Goal: Find specific page/section: Find specific page/section

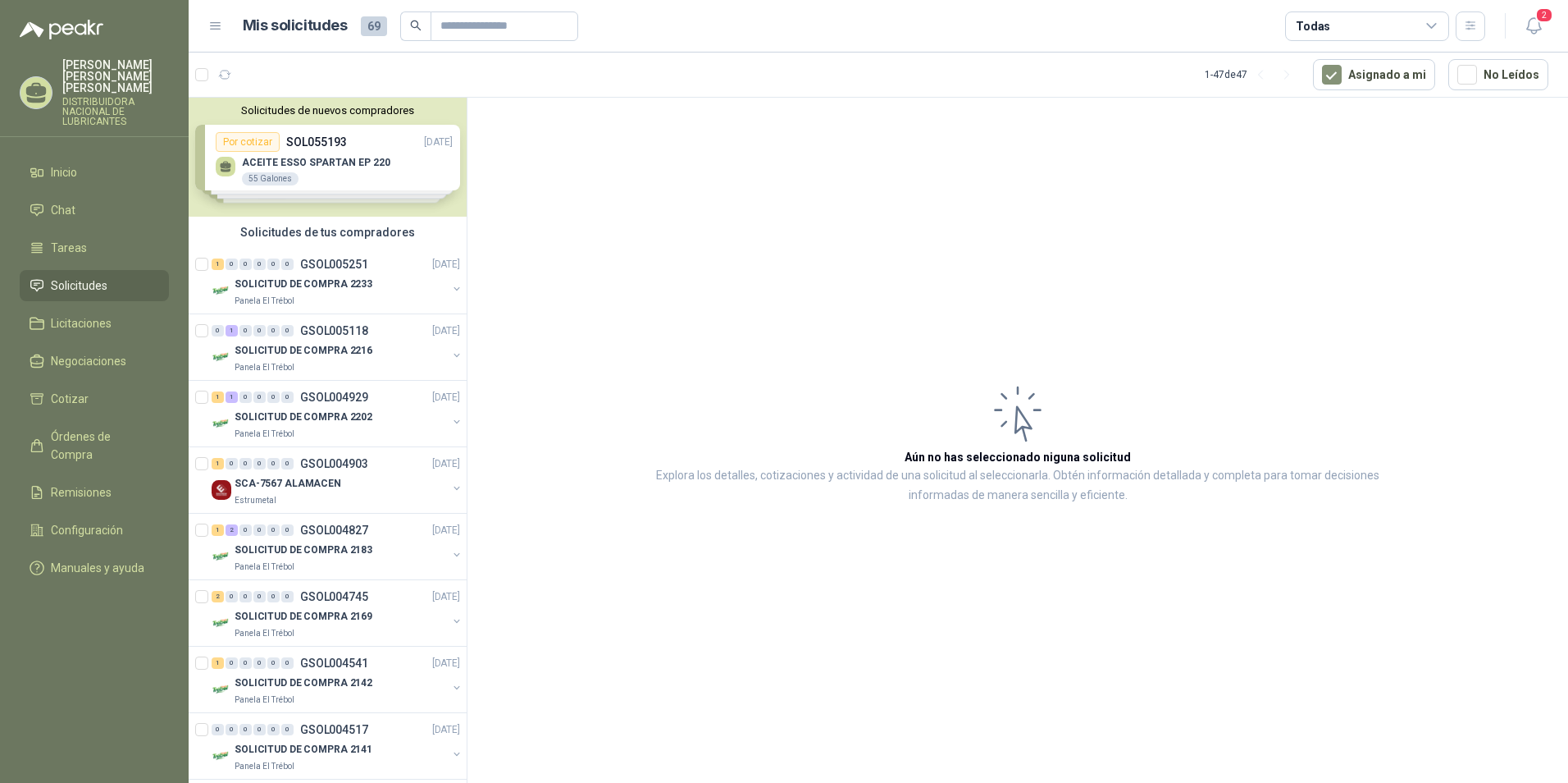
click at [403, 165] on div "Solicitudes de nuevos compradores Por cotizar SOL055193 [DATE] ACEITE ESSO SPAR…" at bounding box center [328, 156] width 278 height 119
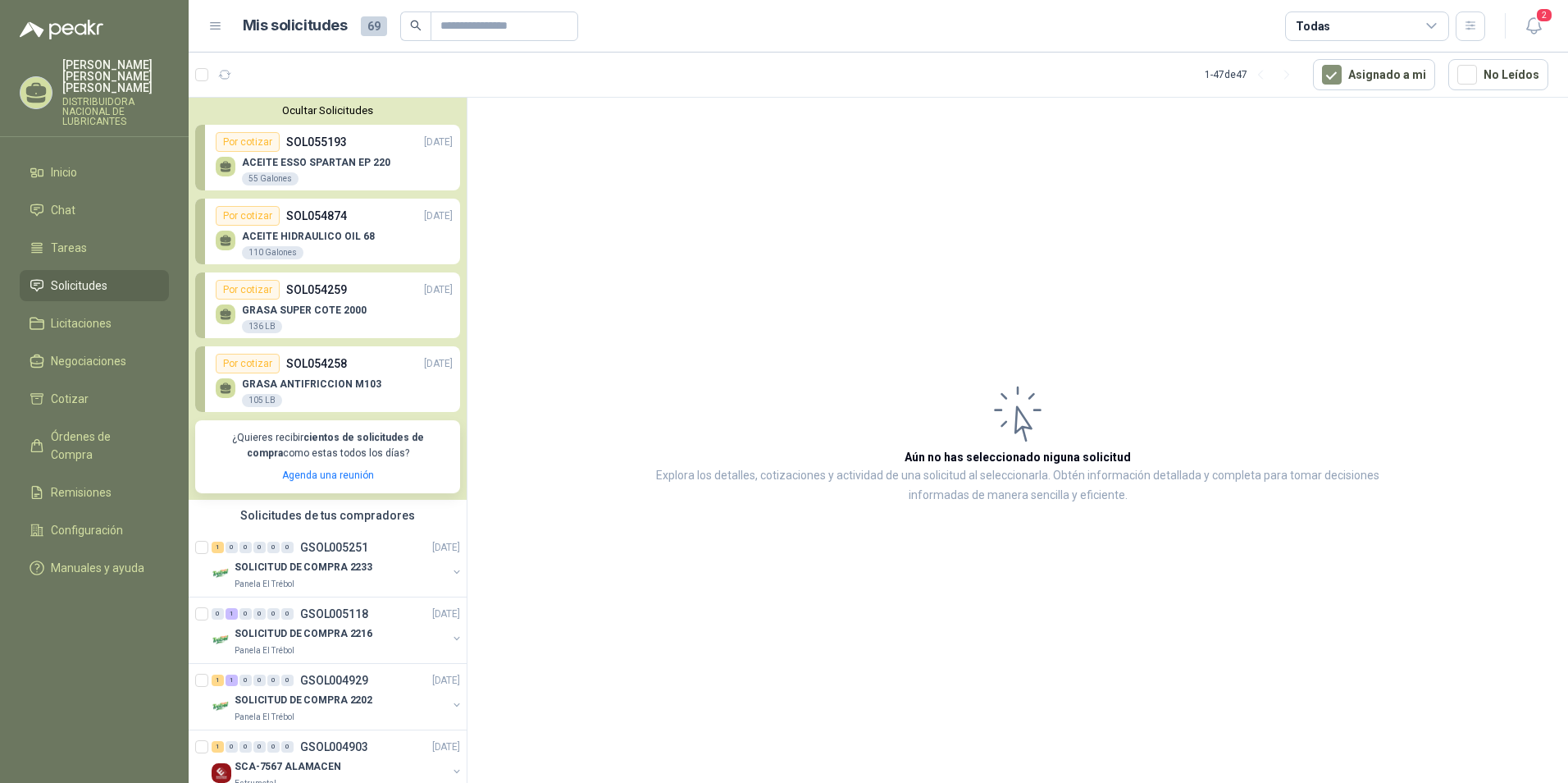
click at [403, 165] on div "ACEITE ESSO SPARTAN EP 220 55 Galones" at bounding box center [333, 169] width 237 height 35
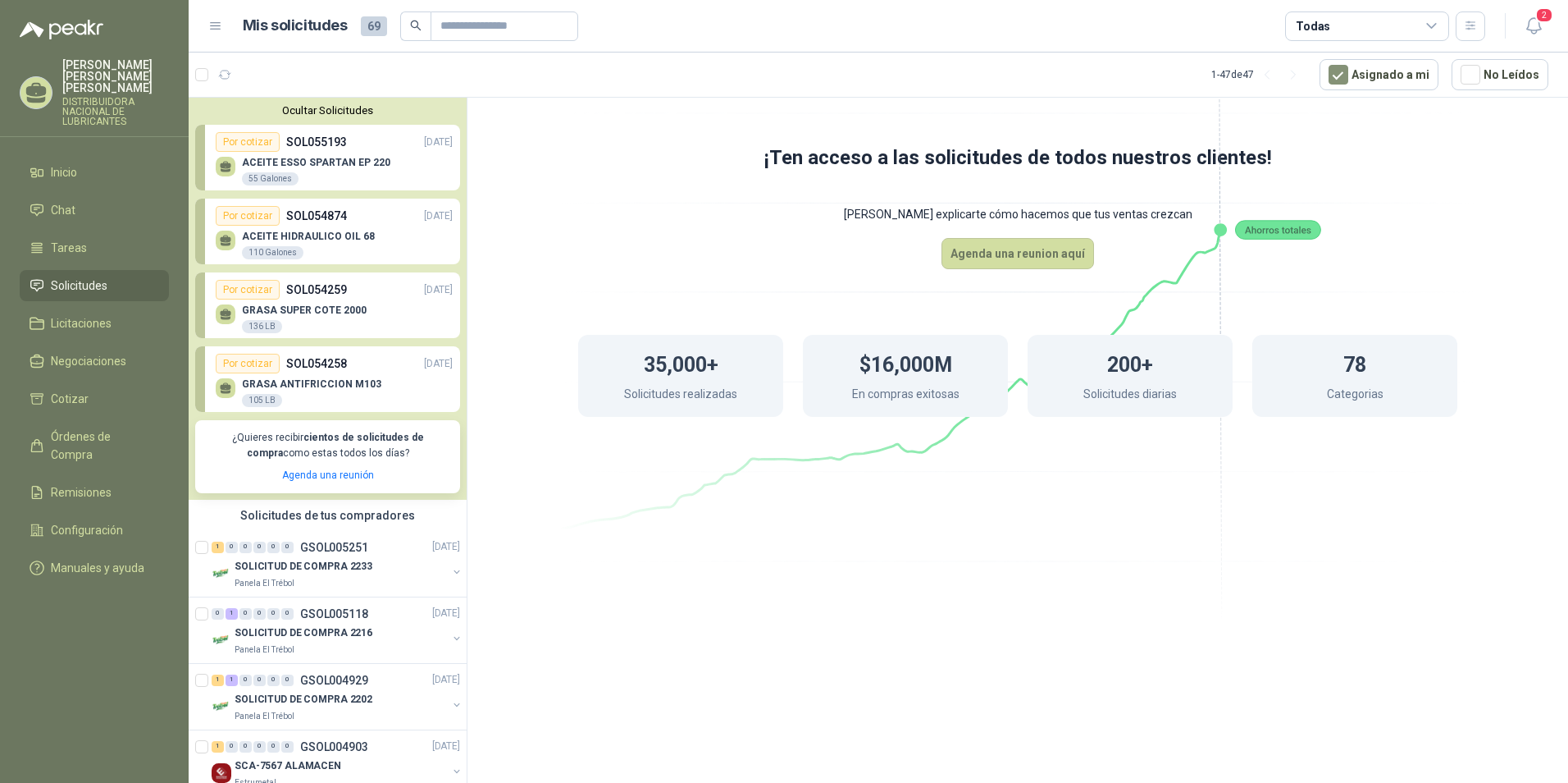
click at [550, 123] on div "¡Ten acceso a las solicitudes de todos nuestros clientes! Dejanos explicarte có…" at bounding box center [1018, 312] width 1101 height 430
click at [85, 276] on span "Solicitudes" at bounding box center [79, 285] width 56 height 18
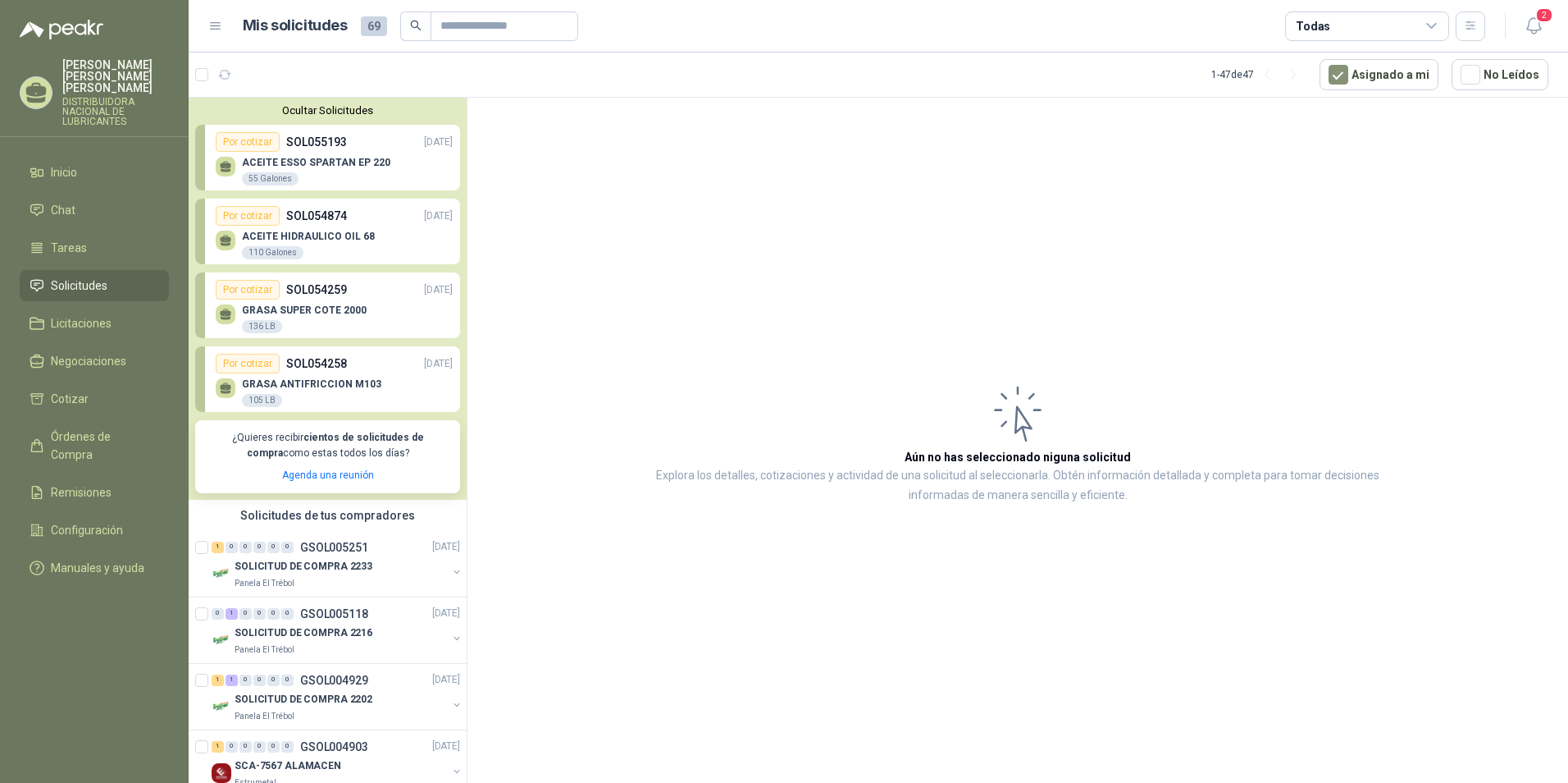
click at [502, 410] on article "Aún no has seleccionado niguna solicitud Explora los detalles, cotizaciones y a…" at bounding box center [1018, 443] width 1101 height 691
click at [397, 116] on button "Ocultar Solicitudes" at bounding box center [328, 110] width 265 height 12
